Goal: Task Accomplishment & Management: Use online tool/utility

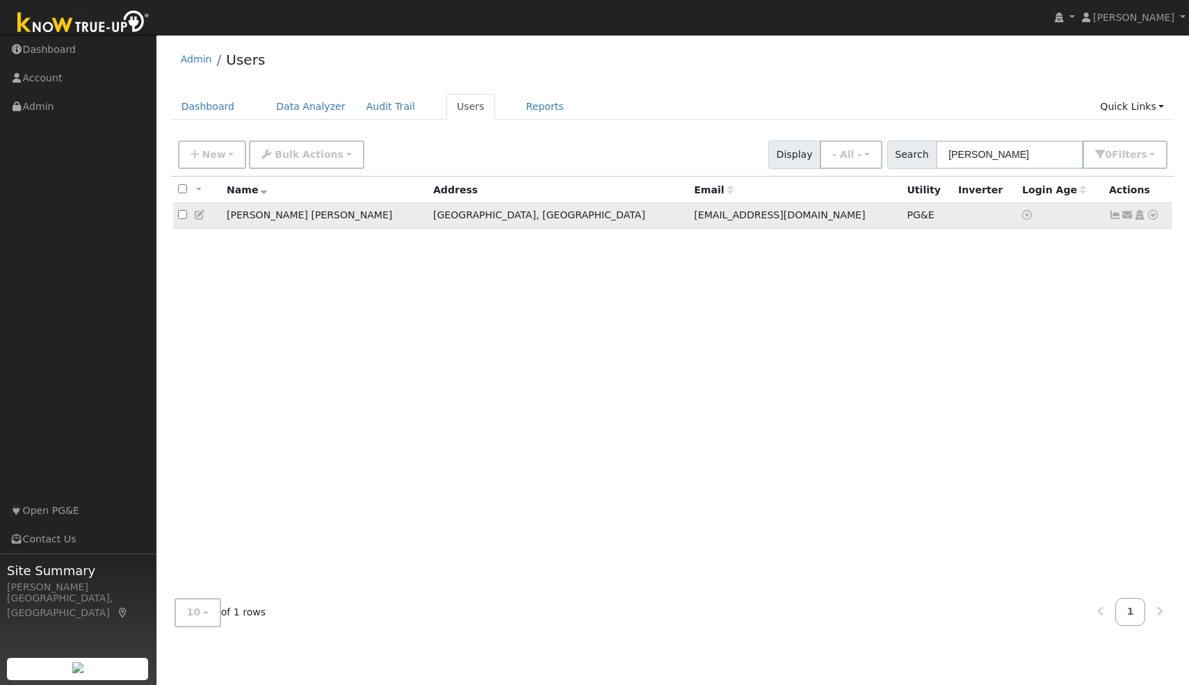
type input "Vikrant"
click at [1152, 220] on icon at bounding box center [1153, 215] width 13 height 10
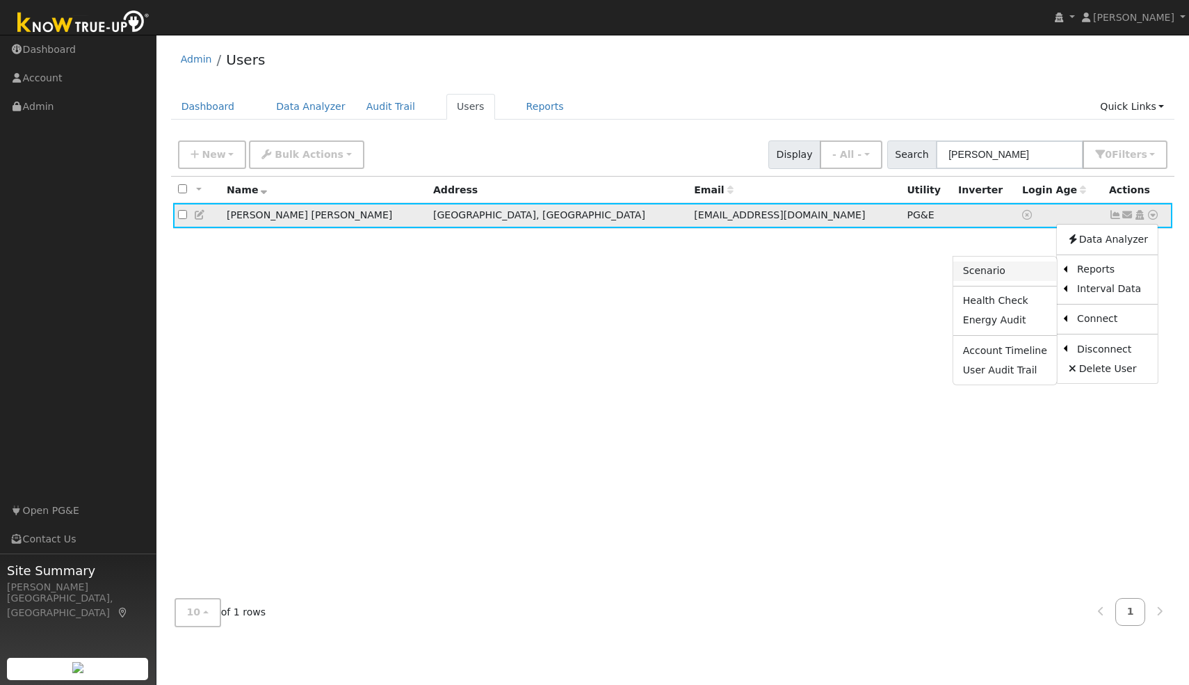
click at [1018, 266] on link "Scenario" at bounding box center [1006, 271] width 104 height 19
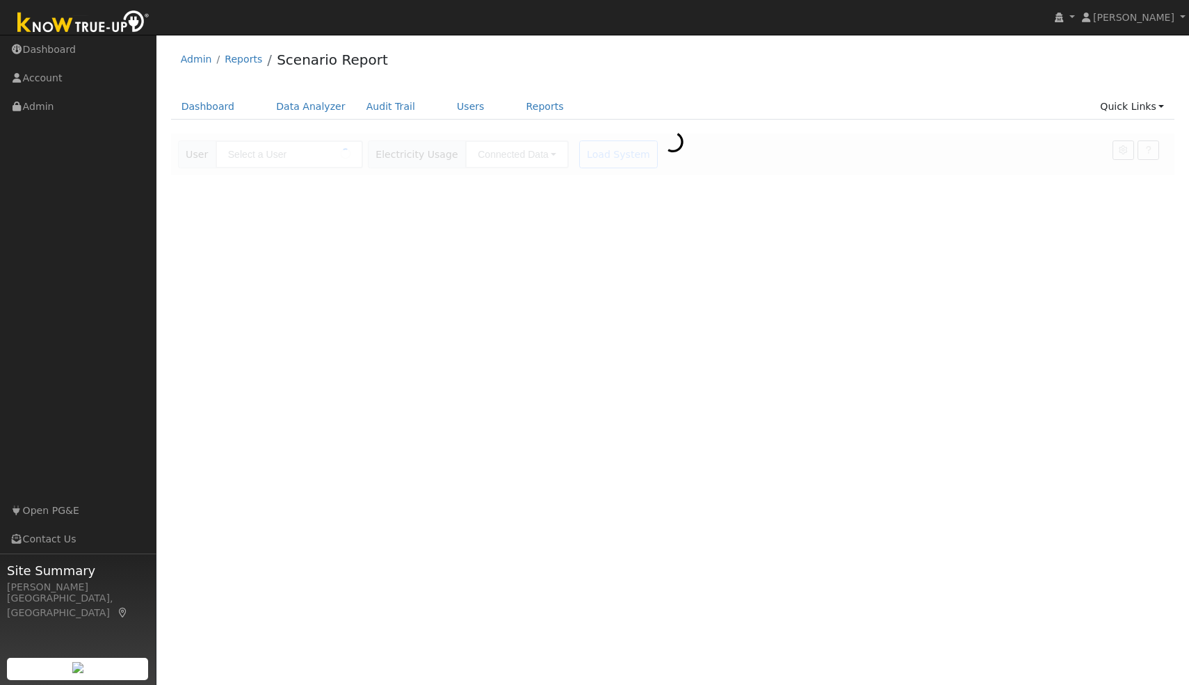
type input "[PERSON_NAME] [PERSON_NAME]"
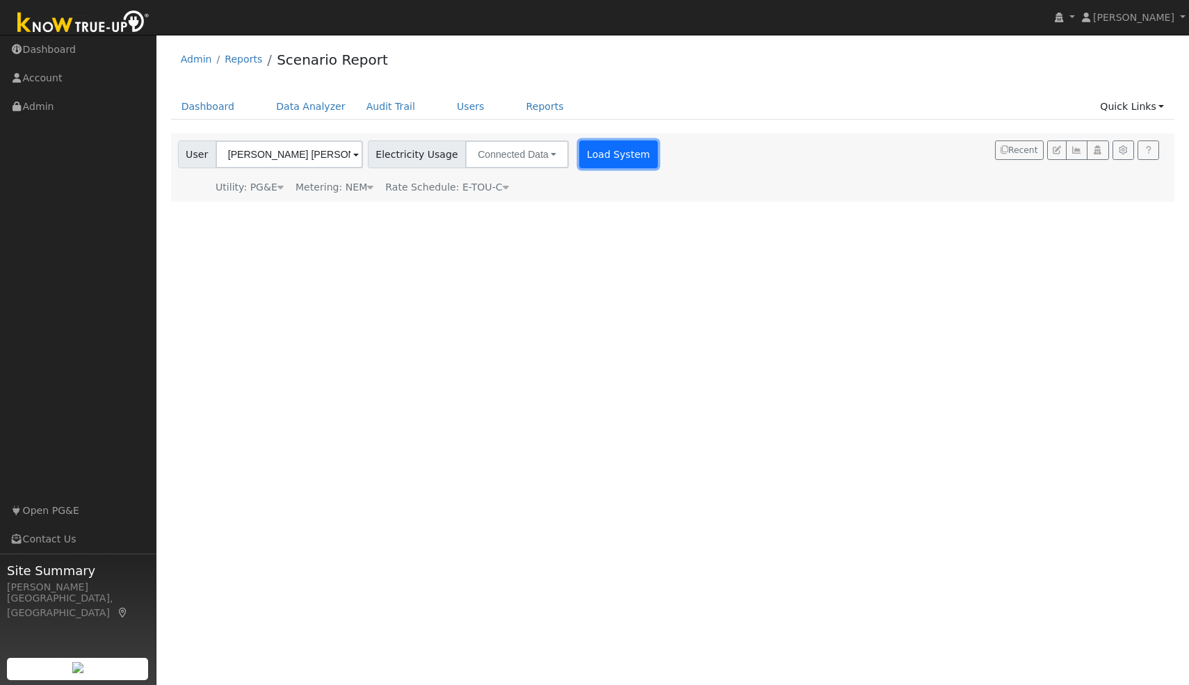
click at [624, 155] on button "Load System" at bounding box center [618, 154] width 79 height 28
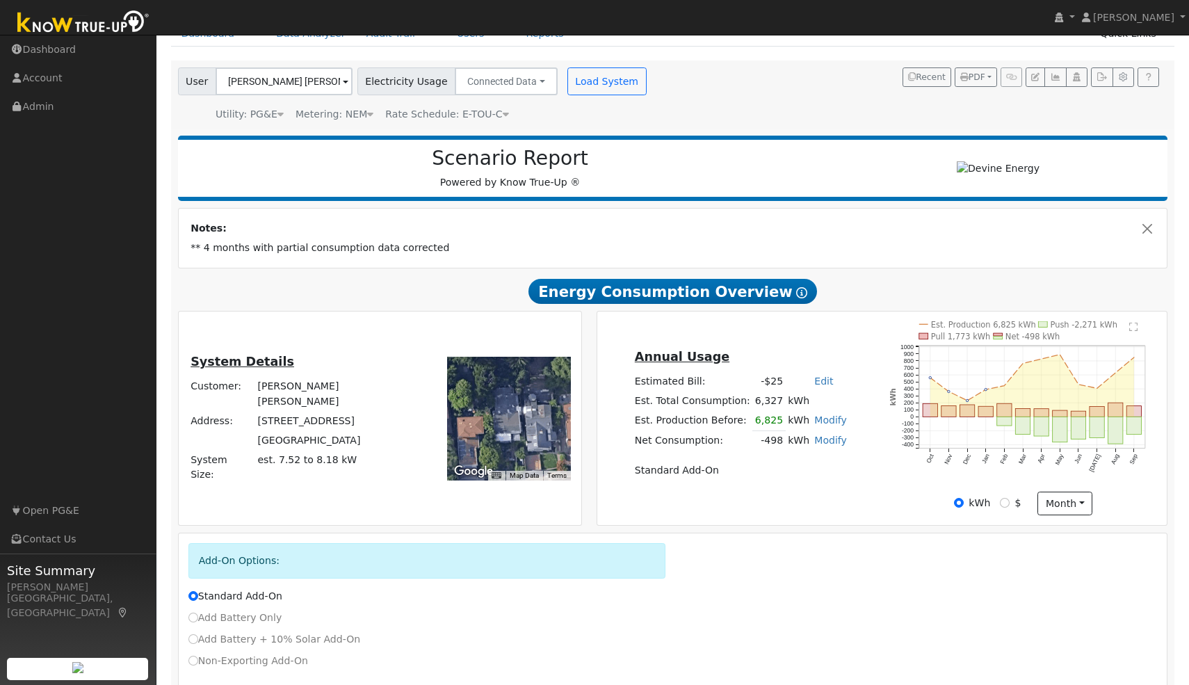
scroll to position [77, 0]
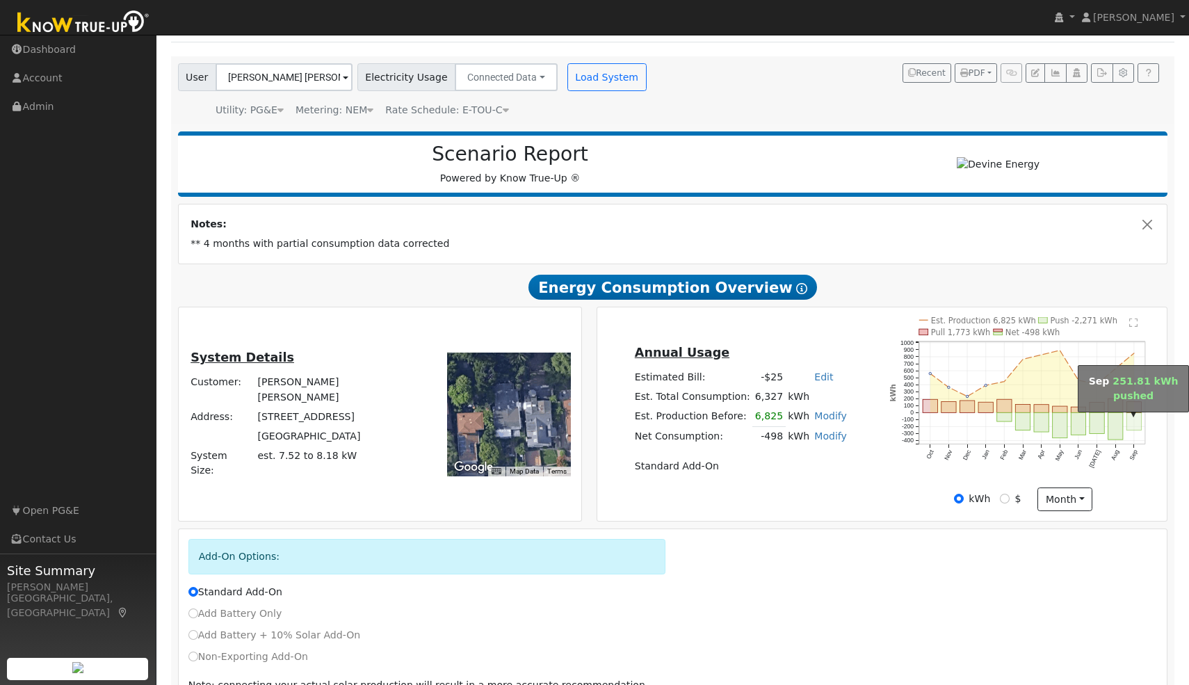
click at [1130, 422] on rect "onclick=""" at bounding box center [1134, 421] width 15 height 17
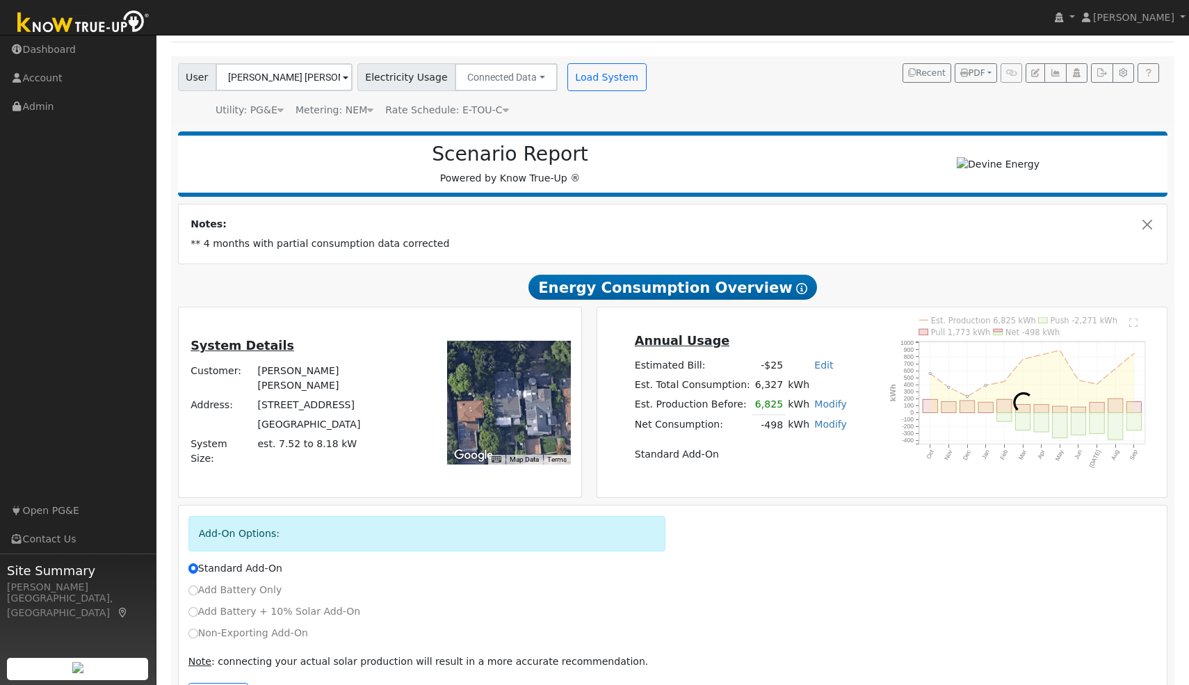
click at [1130, 422] on div at bounding box center [1024, 402] width 282 height 170
click at [1130, 411] on div at bounding box center [1024, 402] width 282 height 170
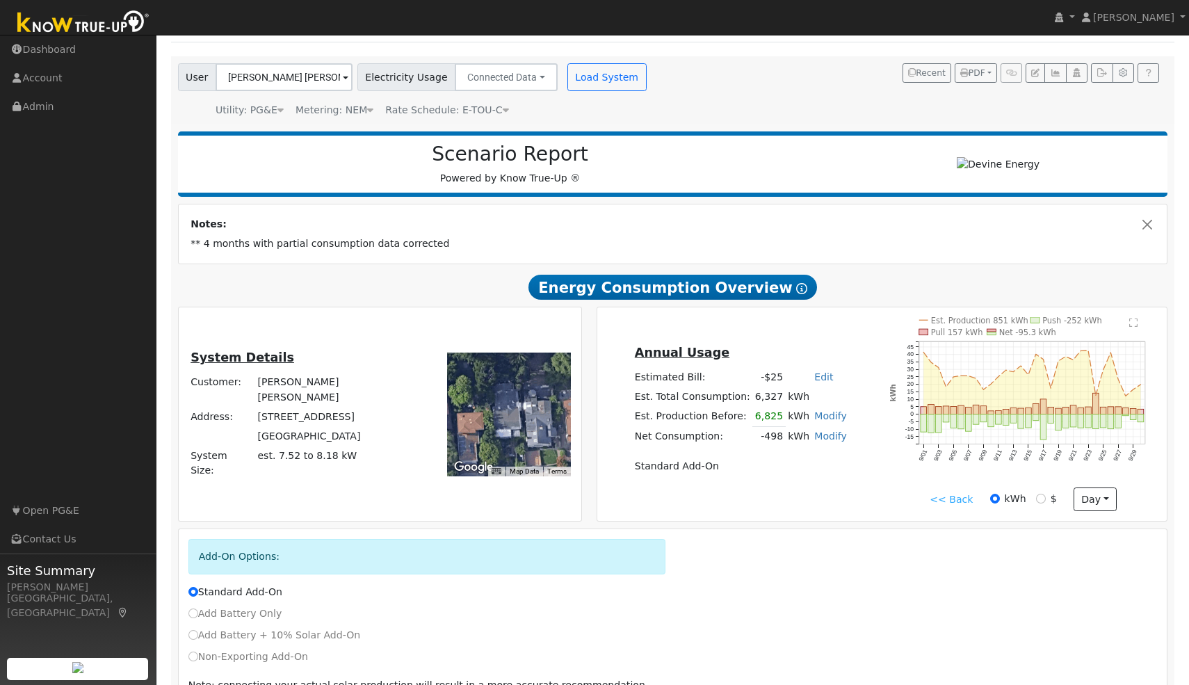
click at [1135, 325] on div "Est. Production 851 kWh Push -252 kWh Pull 157 kWh Net -95.3 kWh 9/01 9/03 9/05…" at bounding box center [1024, 402] width 282 height 170
click at [1135, 325] on text "" at bounding box center [1134, 323] width 8 height 10
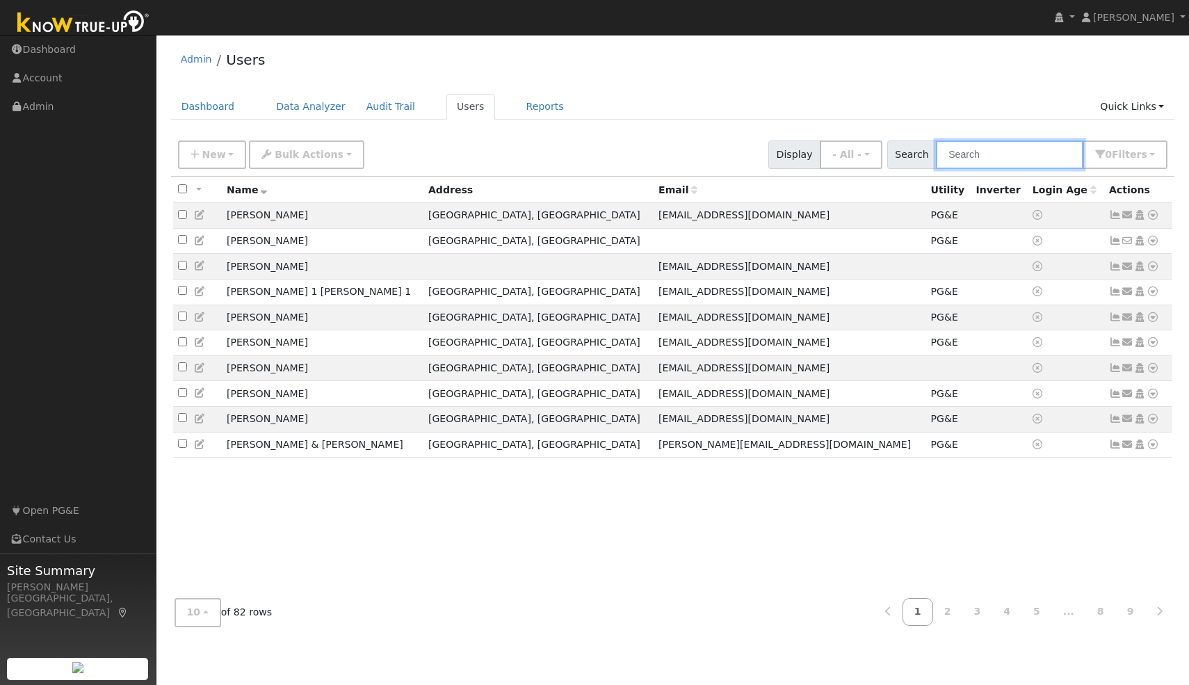
click at [978, 150] on input "text" at bounding box center [1009, 154] width 147 height 29
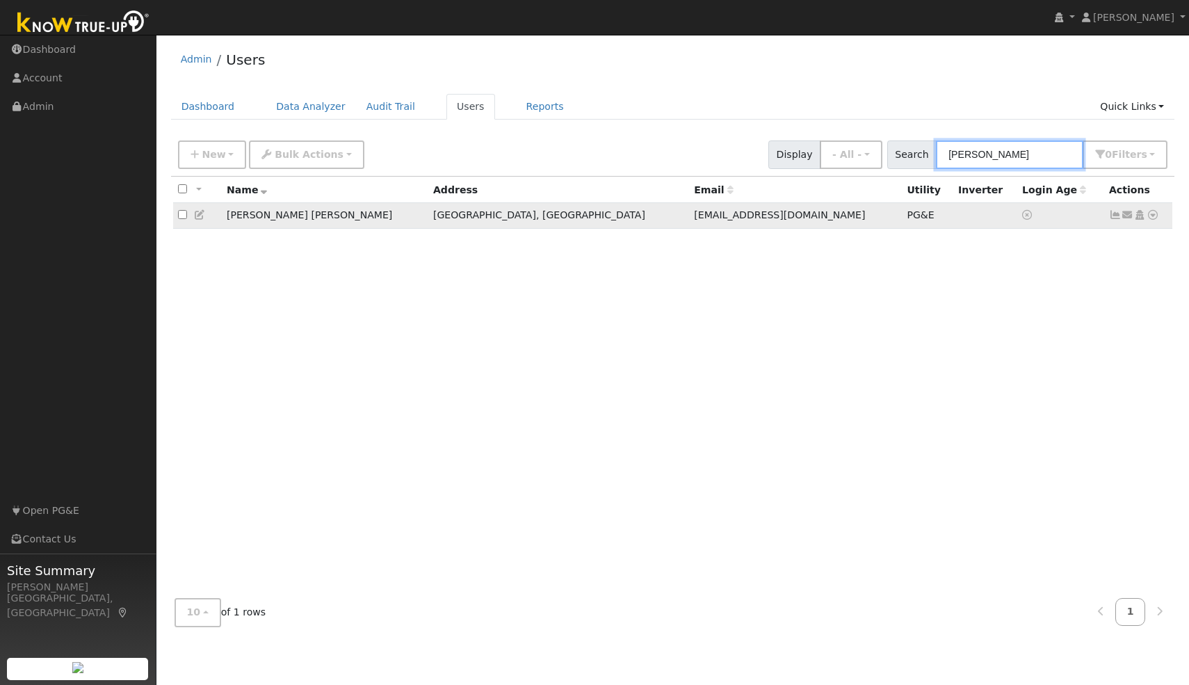
type input "vikrant"
click at [1153, 218] on icon at bounding box center [1153, 215] width 13 height 10
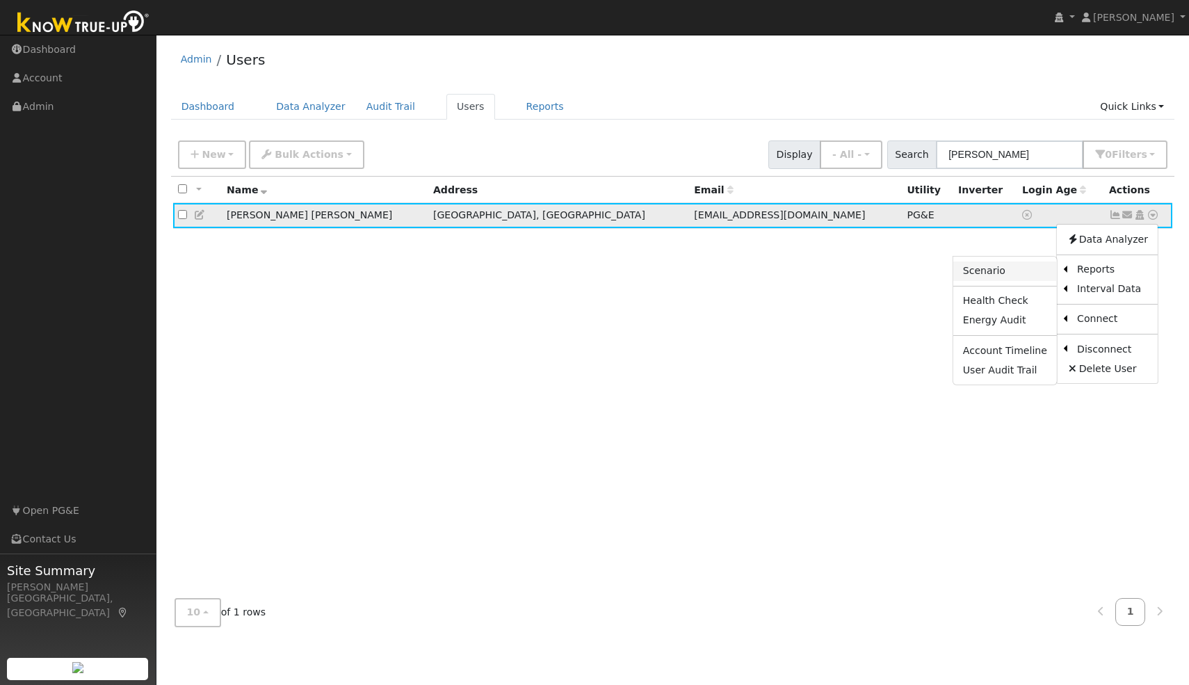
click at [1007, 273] on link "Scenario" at bounding box center [1006, 271] width 104 height 19
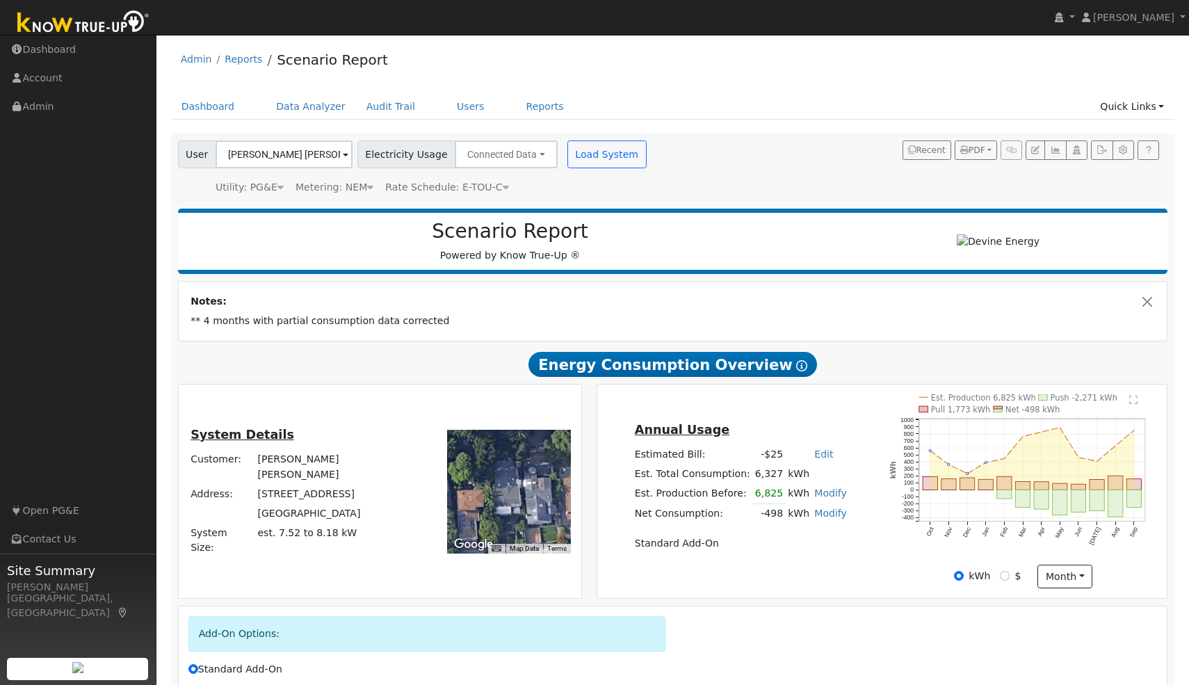
click at [1130, 405] on text "" at bounding box center [1134, 400] width 8 height 10
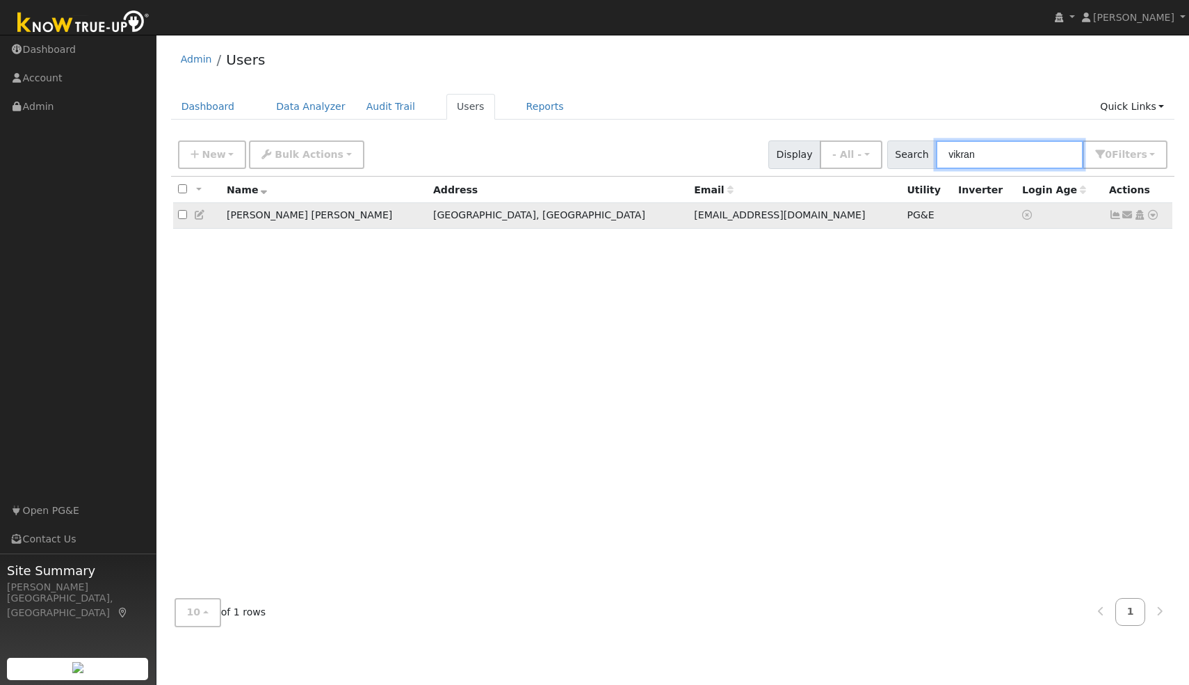
type input "vikran"
click at [1153, 220] on icon at bounding box center [1153, 215] width 13 height 10
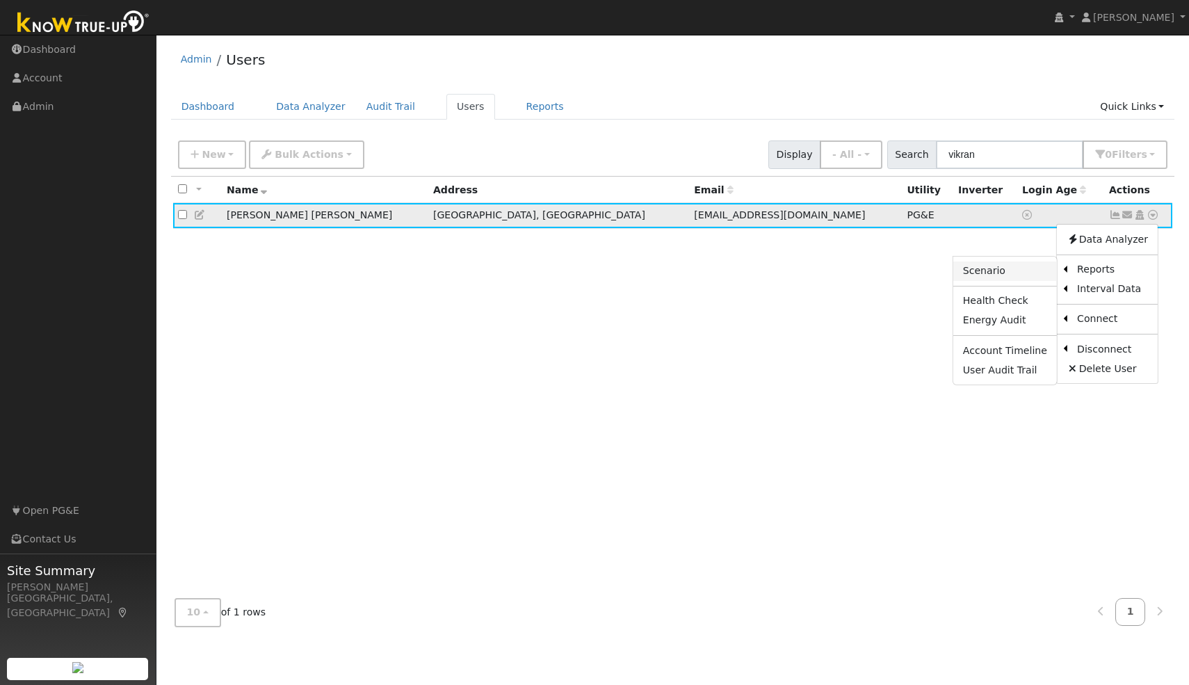
click at [1015, 278] on link "Scenario" at bounding box center [1006, 271] width 104 height 19
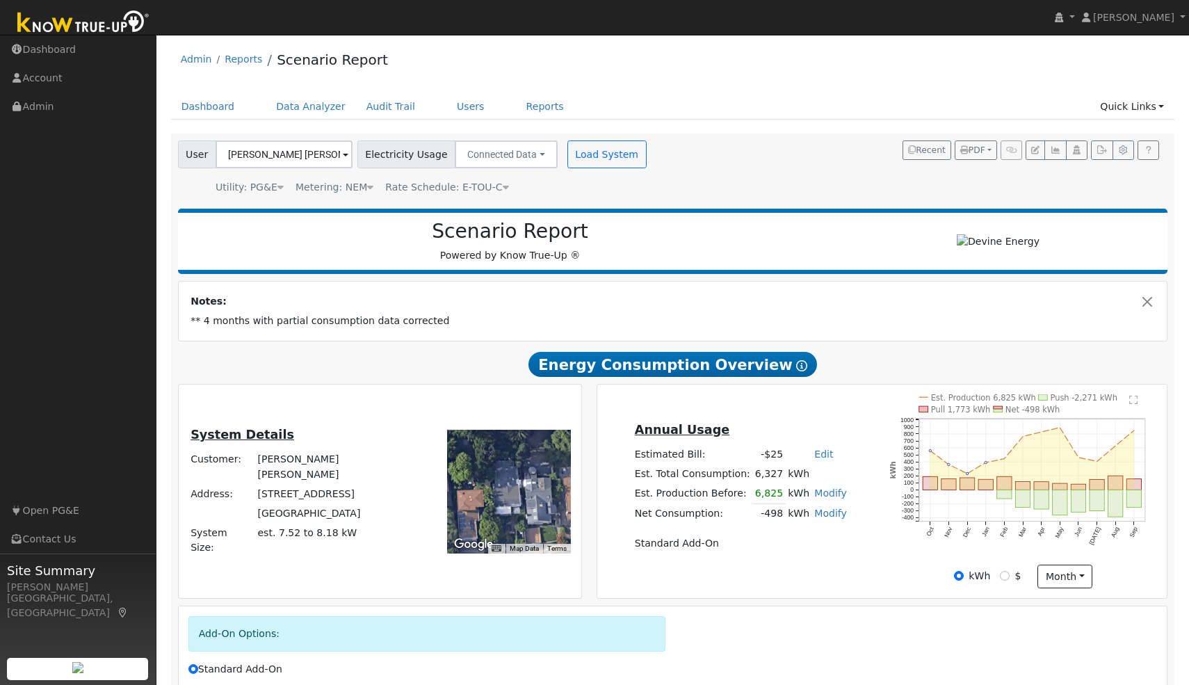
click at [1133, 404] on text "" at bounding box center [1134, 400] width 8 height 10
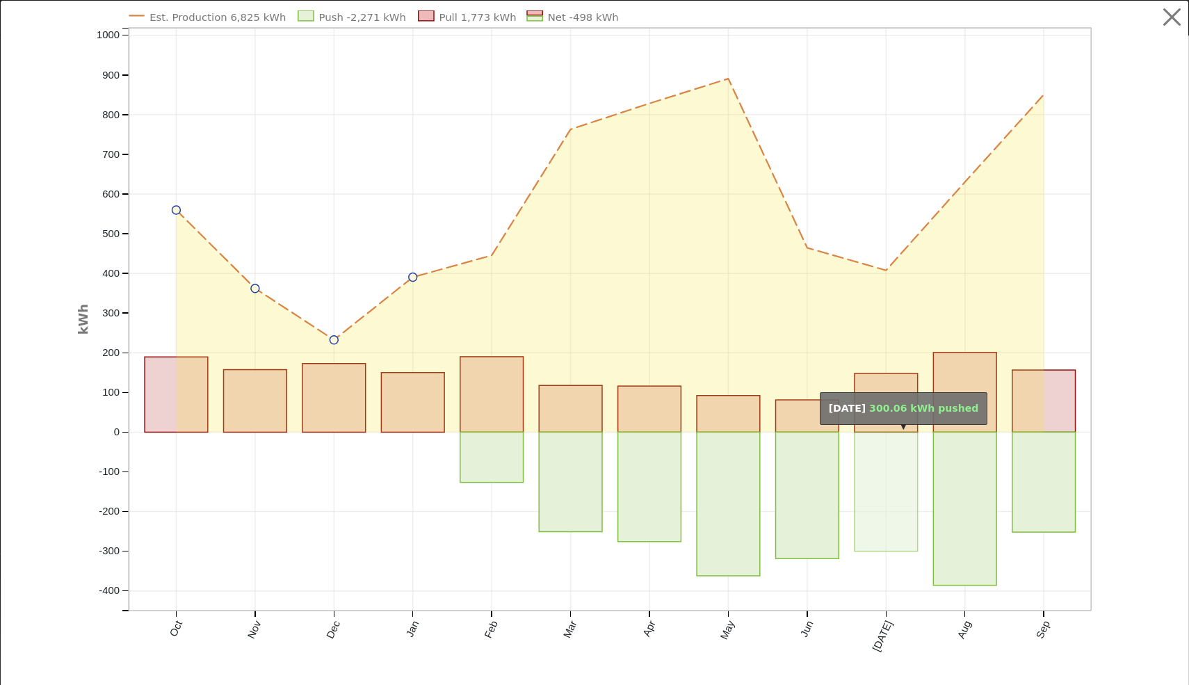
click at [890, 491] on rect "onclick=""" at bounding box center [886, 491] width 63 height 119
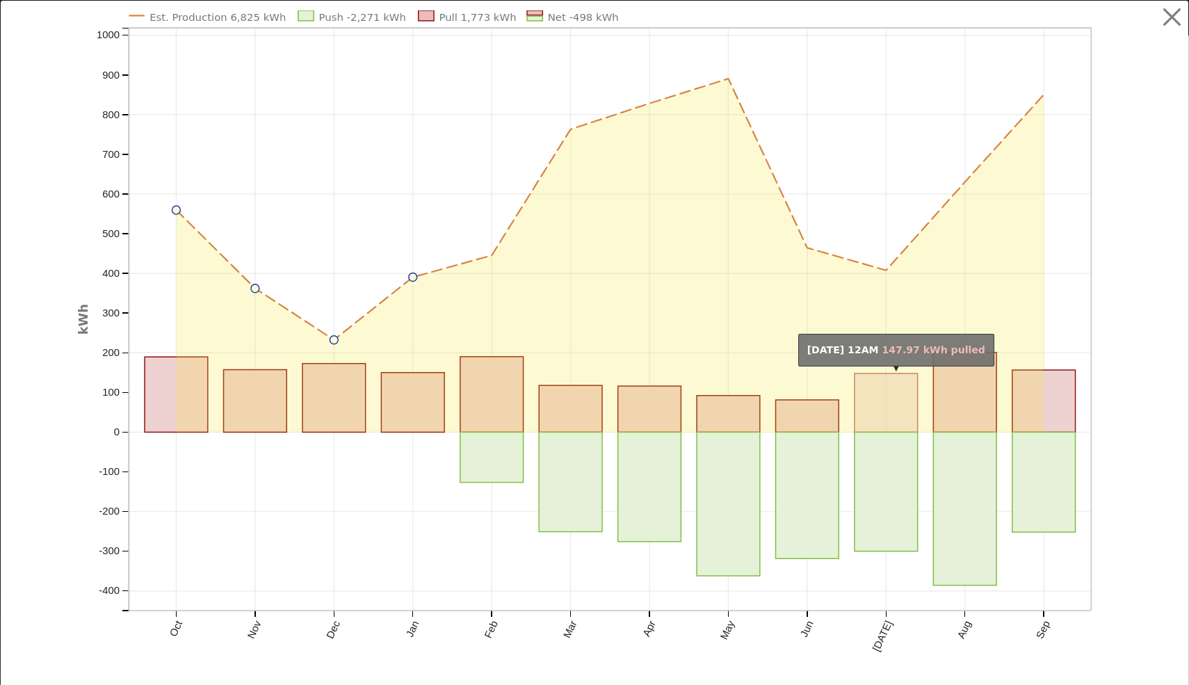
click at [882, 389] on rect "onclick=""" at bounding box center [886, 403] width 63 height 58
